Goal: Book appointment/travel/reservation

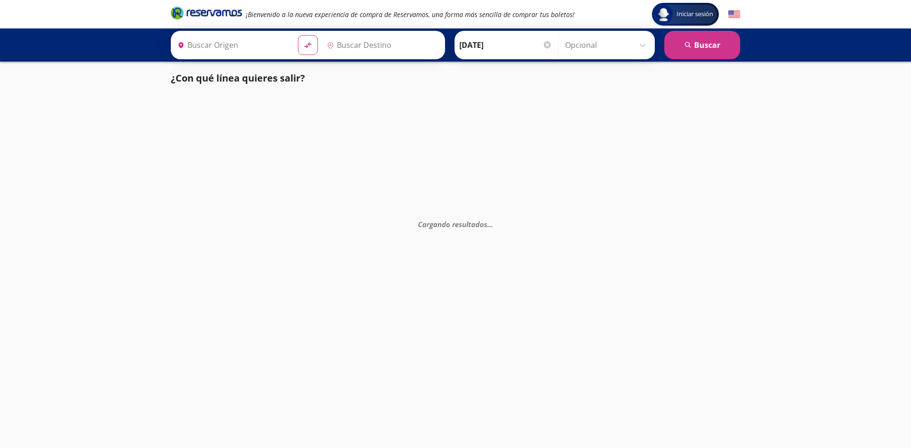
type input "[GEOGRAPHIC_DATA], [GEOGRAPHIC_DATA]"
type input "Uruapan, [GEOGRAPHIC_DATA]"
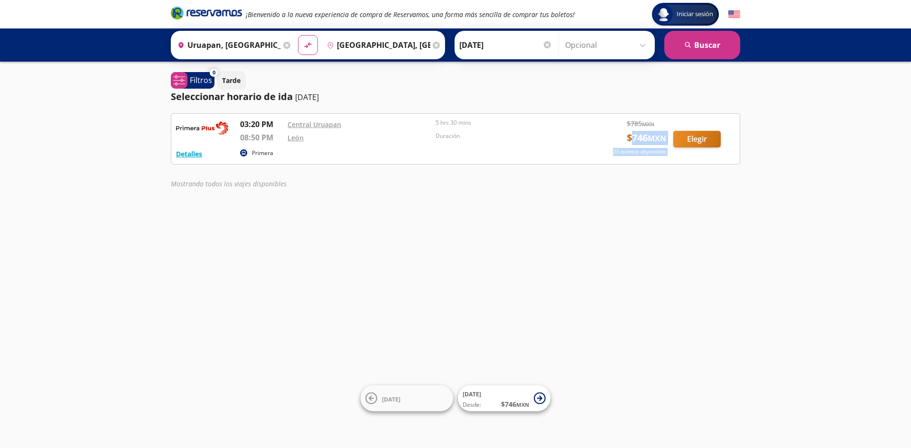
drag, startPoint x: 627, startPoint y: 140, endPoint x: 674, endPoint y: 138, distance: 46.6
click at [674, 138] on div "Detalles Primera 03:20 PM Central Uruapan 08:50 PM León 5 hrs 30 mins Duración …" at bounding box center [455, 139] width 559 height 41
click at [642, 139] on span "$ 746 MXN" at bounding box center [646, 138] width 39 height 14
drag, startPoint x: 629, startPoint y: 143, endPoint x: 655, endPoint y: 138, distance: 26.5
click at [655, 138] on span "$ 746 MXN" at bounding box center [646, 138] width 39 height 14
